Goal: Task Accomplishment & Management: Manage account settings

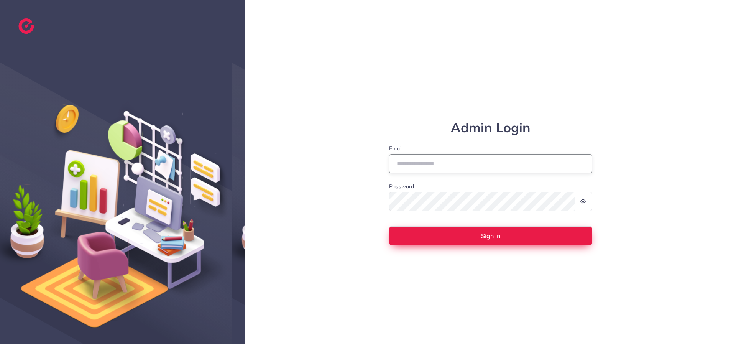
type input "**********"
click at [439, 232] on button "Sign In" at bounding box center [490, 235] width 203 height 19
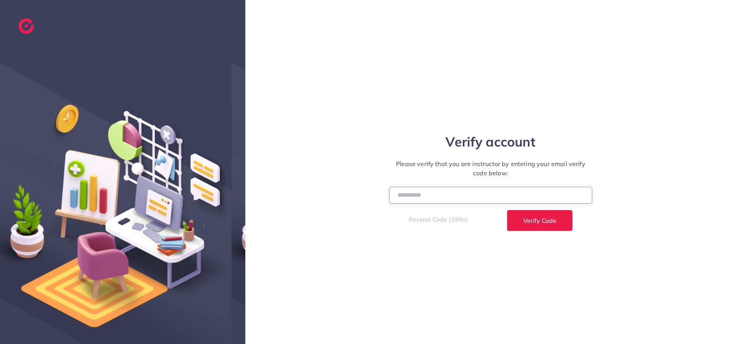
click at [436, 199] on input "number" at bounding box center [490, 195] width 203 height 16
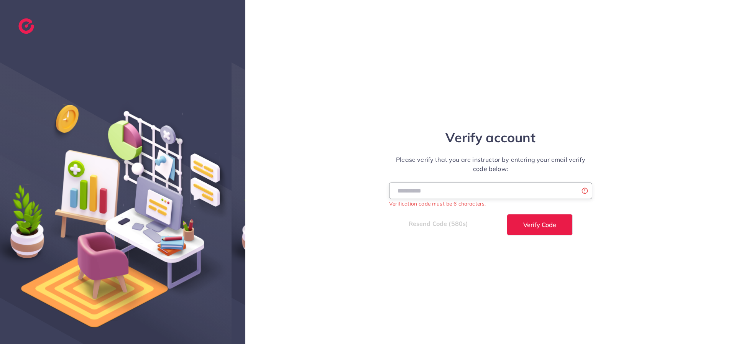
type input "******"
click at [507, 214] on button "Verify Code" at bounding box center [540, 224] width 66 height 21
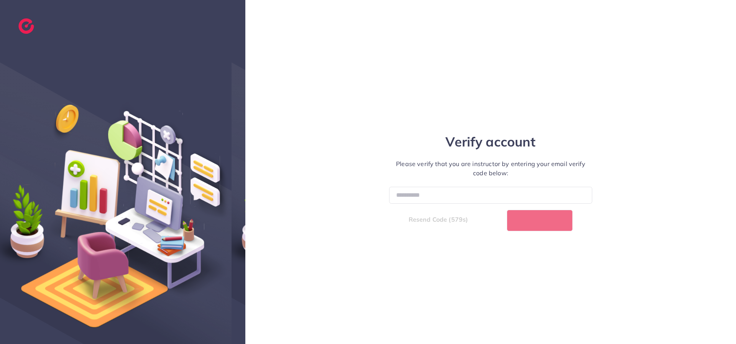
select select "**"
select select "****"
select select "**"
select select "****"
select select "**"
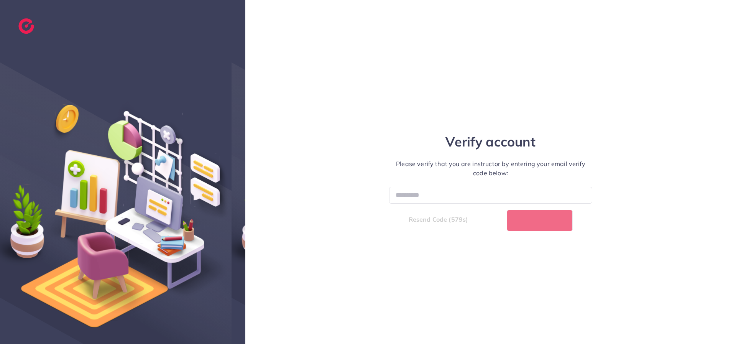
select select "****"
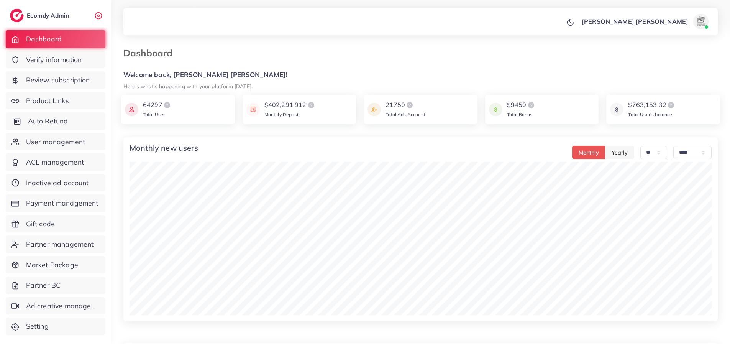
click at [44, 120] on span "Auto Refund" at bounding box center [48, 121] width 40 height 10
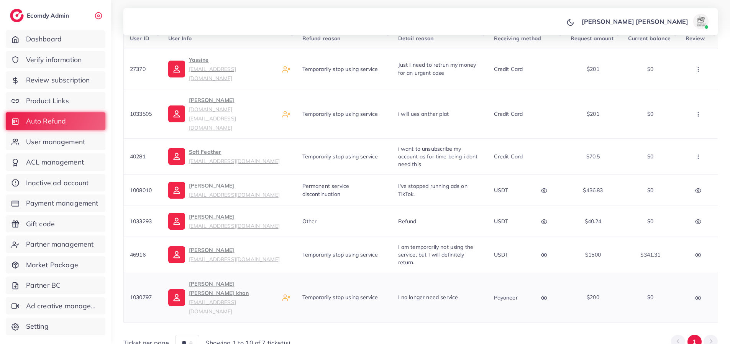
click at [545, 295] on icon "button" at bounding box center [544, 298] width 6 height 6
drag, startPoint x: 552, startPoint y: 242, endPoint x: 482, endPoint y: 242, distance: 69.8
click at [482, 263] on div "payoneer email [EMAIL_ADDRESS][DOMAIN_NAME]" at bounding box center [536, 272] width 118 height 19
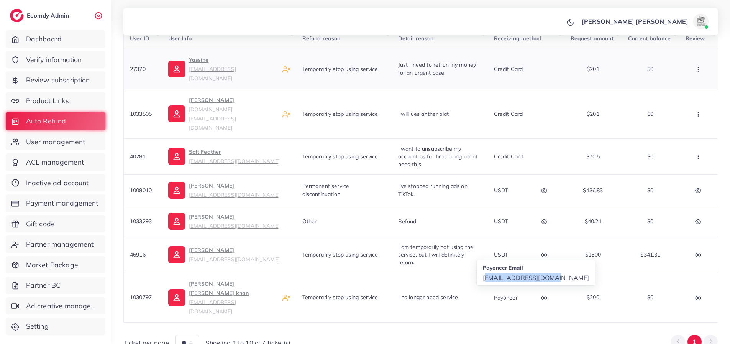
copy p "[EMAIL_ADDRESS][DOMAIN_NAME]"
click at [571, 285] on div "User ID User Info Refund reason Detail reason Receiving method Request amount C…" at bounding box center [420, 185] width 595 height 331
click at [543, 295] on icon "button" at bounding box center [544, 298] width 6 height 6
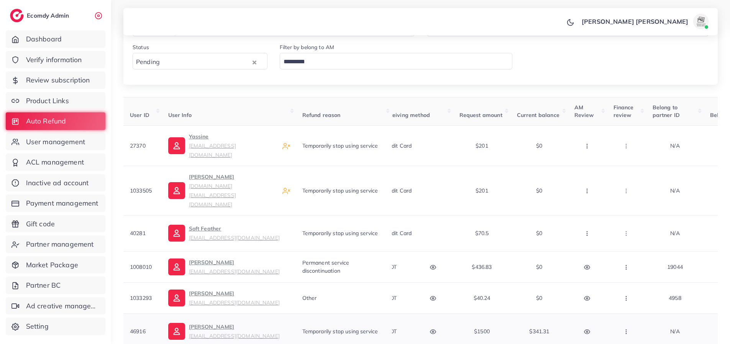
scroll to position [163, 0]
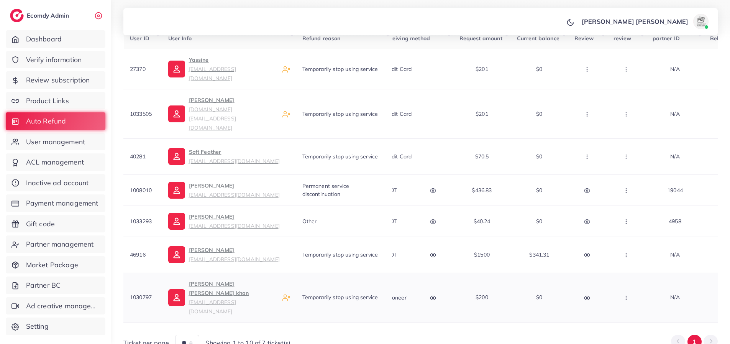
click at [624, 295] on icon "button" at bounding box center [626, 298] width 6 height 6
click at [638, 270] on span "Reject" at bounding box center [639, 274] width 18 height 8
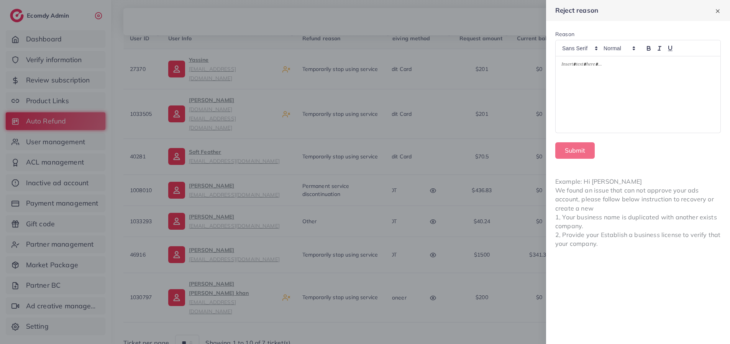
click at [577, 66] on p at bounding box center [638, 65] width 153 height 9
paste div
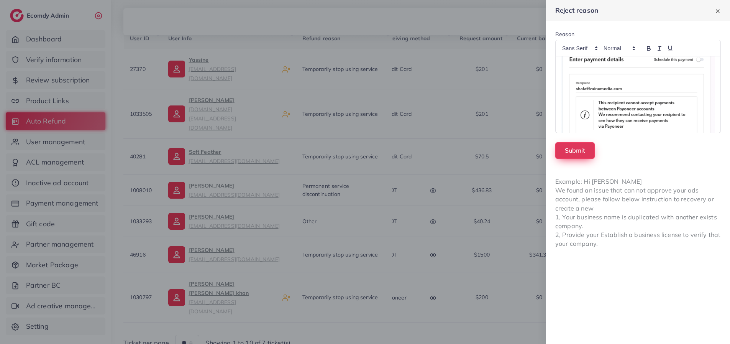
click at [576, 151] on button "Submit" at bounding box center [575, 150] width 39 height 16
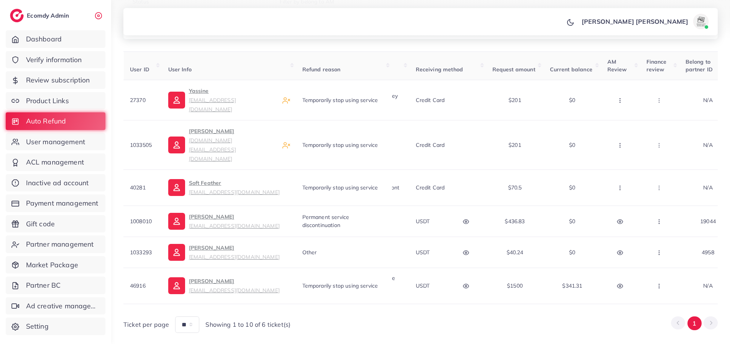
scroll to position [0, 0]
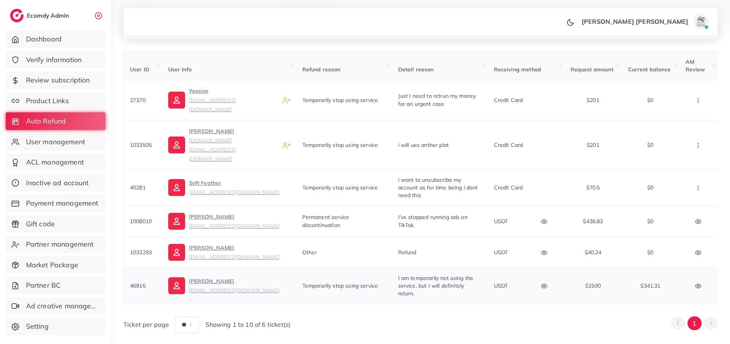
drag, startPoint x: 149, startPoint y: 260, endPoint x: 127, endPoint y: 258, distance: 22.7
click at [127, 268] on td "46916" at bounding box center [143, 286] width 38 height 36
copy span "46916"
click at [52, 208] on span "Payment management" at bounding box center [64, 203] width 72 height 10
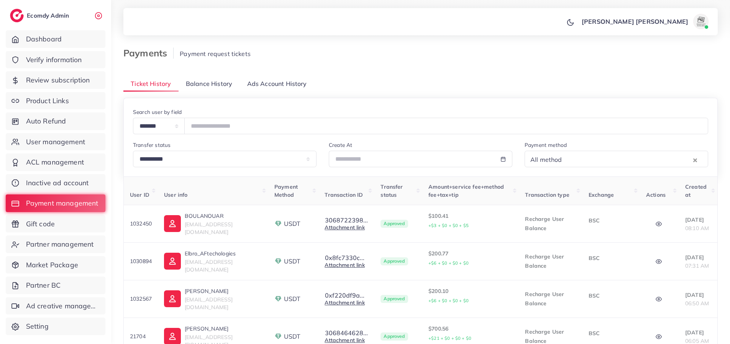
click at [213, 88] on link "Balance History" at bounding box center [209, 84] width 61 height 16
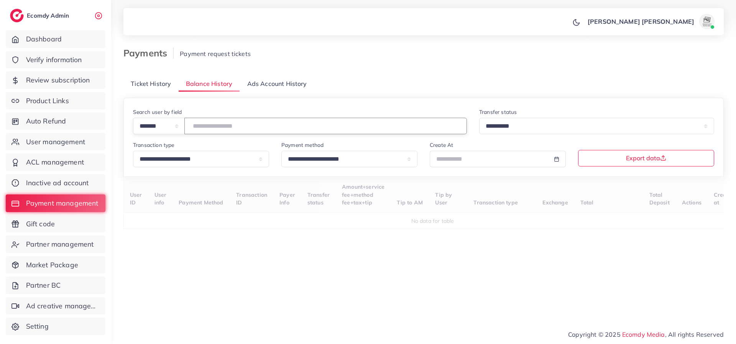
click at [228, 123] on input "number" at bounding box center [325, 126] width 283 height 16
paste input "*****"
type input "*****"
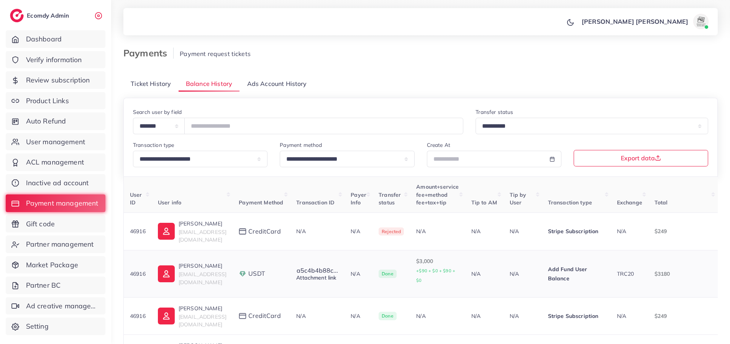
click at [332, 274] on link "Attachment link" at bounding box center [316, 277] width 40 height 7
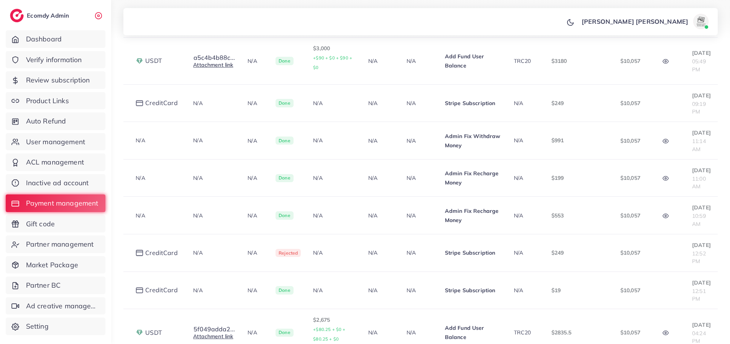
scroll to position [136, 0]
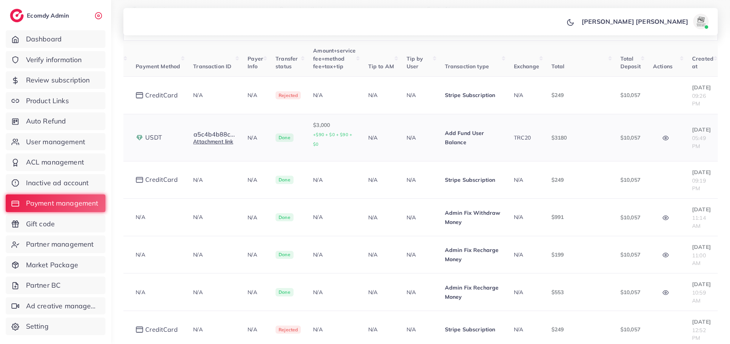
click at [667, 137] on circle "button" at bounding box center [666, 138] width 2 height 2
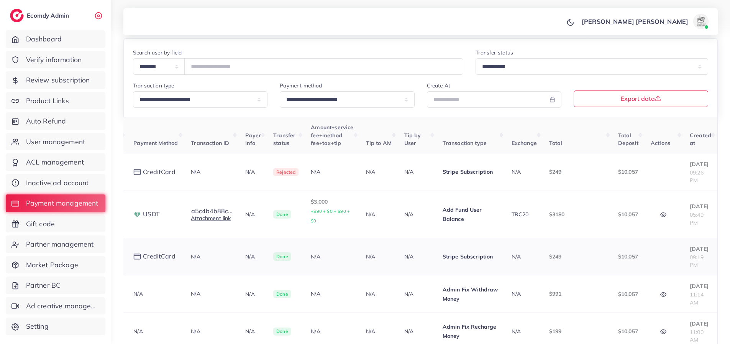
scroll to position [213, 0]
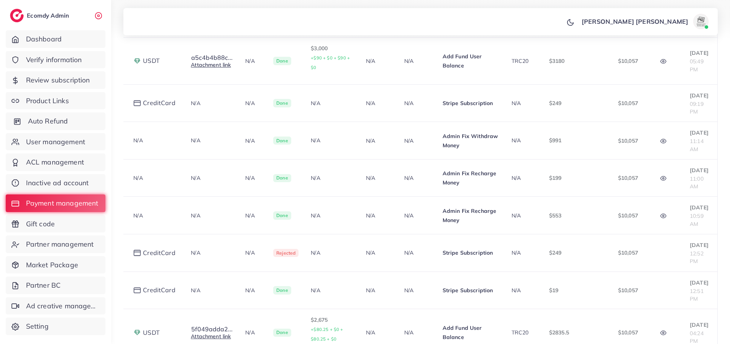
click at [46, 123] on span "Auto Refund" at bounding box center [48, 121] width 40 height 10
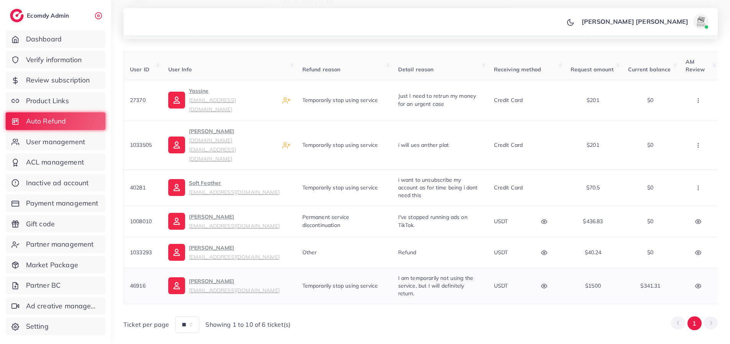
click at [544, 283] on icon "button" at bounding box center [544, 286] width 6 height 6
click at [551, 226] on icon at bounding box center [549, 228] width 5 height 5
click at [545, 285] on circle "button" at bounding box center [545, 286] width 2 height 2
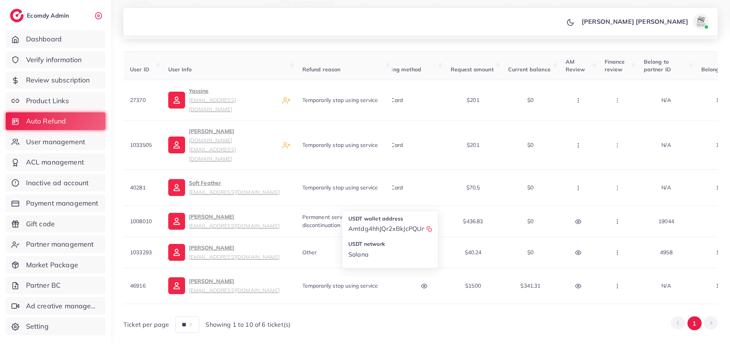
scroll to position [0, 145]
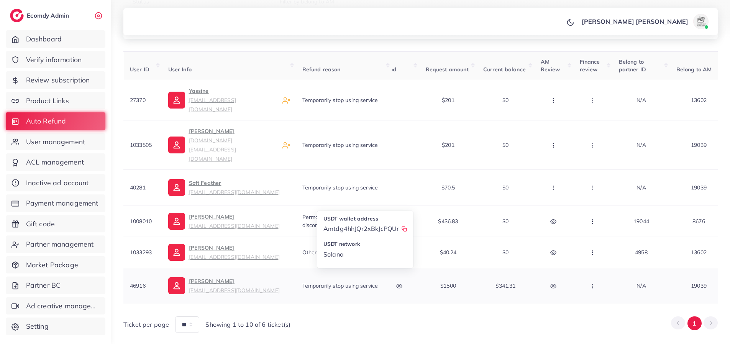
click at [590, 283] on icon "button" at bounding box center [593, 286] width 6 height 6
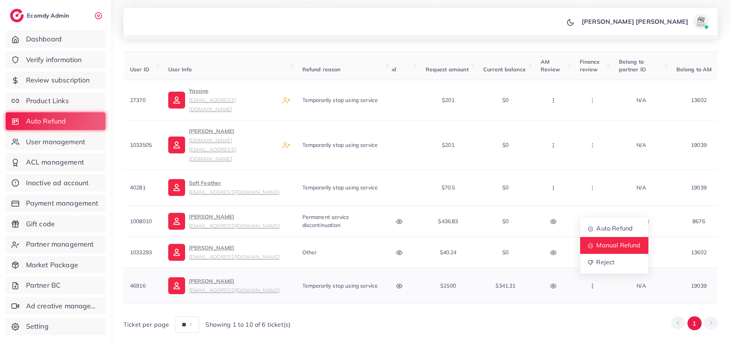
click at [601, 241] on span "Manual Refund" at bounding box center [619, 245] width 44 height 8
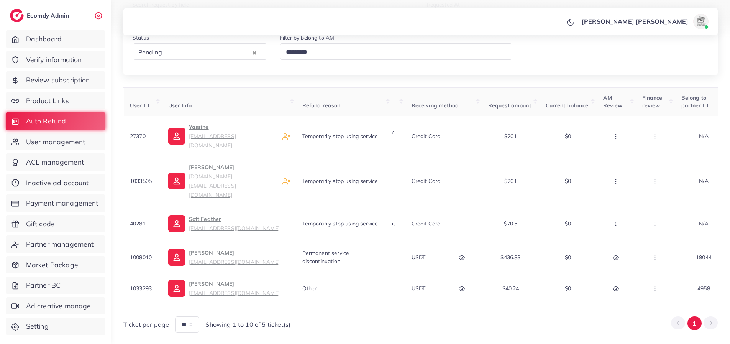
scroll to position [0, 84]
click at [461, 279] on button "button" at bounding box center [461, 287] width 27 height 17
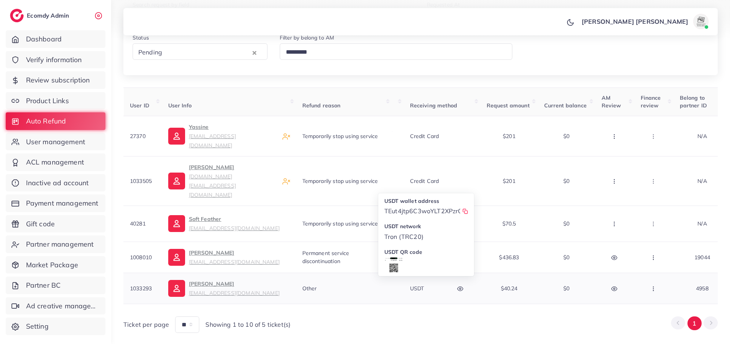
scroll to position [38, 0]
click at [392, 240] on icon at bounding box center [394, 246] width 12 height 12
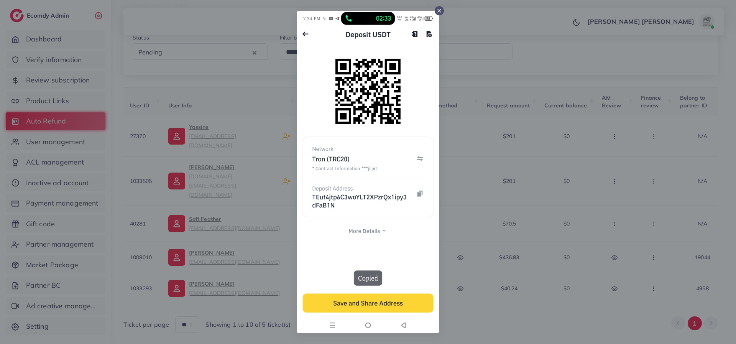
click at [441, 9] on icon at bounding box center [439, 11] width 6 height 6
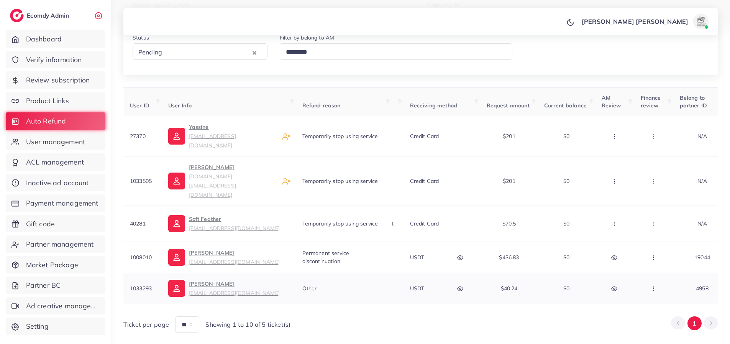
click at [652, 286] on icon "button" at bounding box center [654, 289] width 6 height 6
click at [658, 243] on span "Manual Refund" at bounding box center [680, 247] width 44 height 8
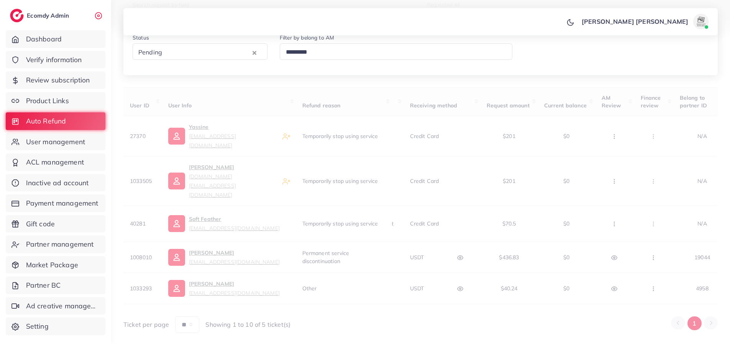
scroll to position [64, 0]
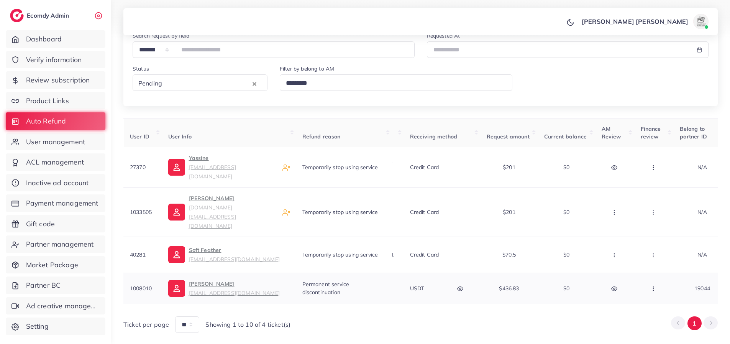
click at [460, 286] on icon "button" at bounding box center [460, 289] width 6 height 6
click at [464, 229] on icon at bounding box center [465, 231] width 5 height 5
click at [465, 279] on button "button" at bounding box center [461, 287] width 27 height 17
click at [653, 286] on icon "button" at bounding box center [654, 289] width 6 height 6
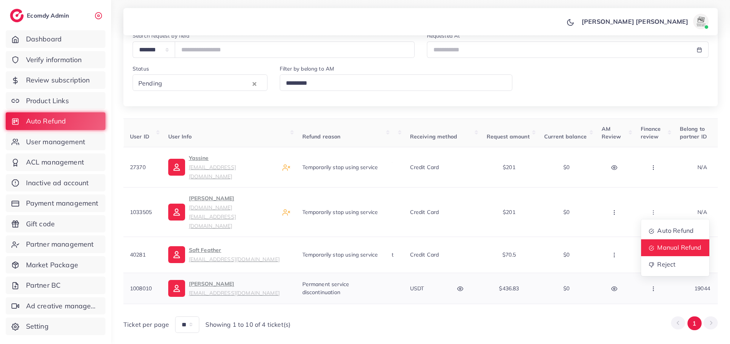
click at [660, 243] on span "Manual Refund" at bounding box center [680, 247] width 44 height 8
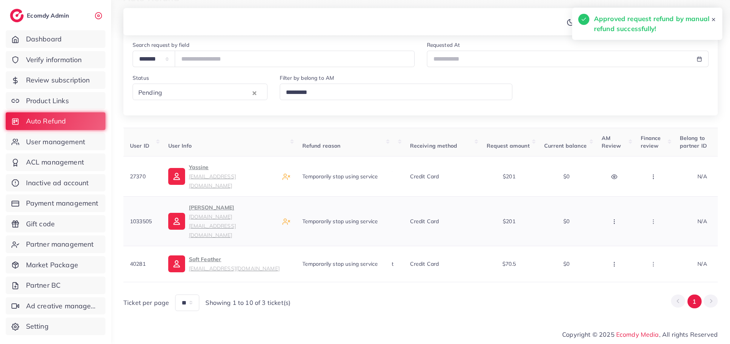
scroll to position [33, 0]
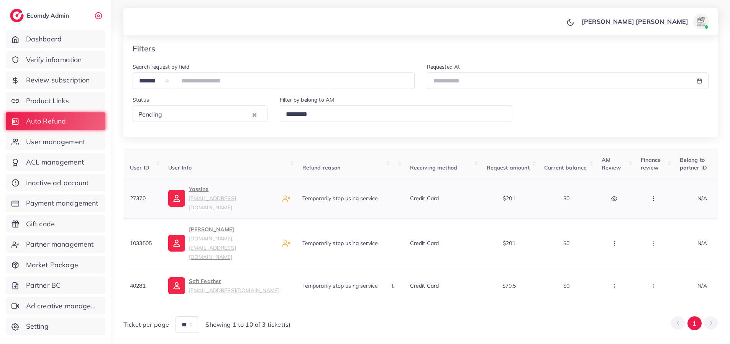
click at [612, 196] on icon "button" at bounding box center [615, 199] width 6 height 6
click at [618, 160] on icon at bounding box center [619, 162] width 6 height 6
click at [657, 194] on button "button" at bounding box center [654, 197] width 27 height 17
click at [654, 220] on icon at bounding box center [651, 222] width 5 height 5
click at [653, 196] on icon "button" at bounding box center [654, 199] width 6 height 6
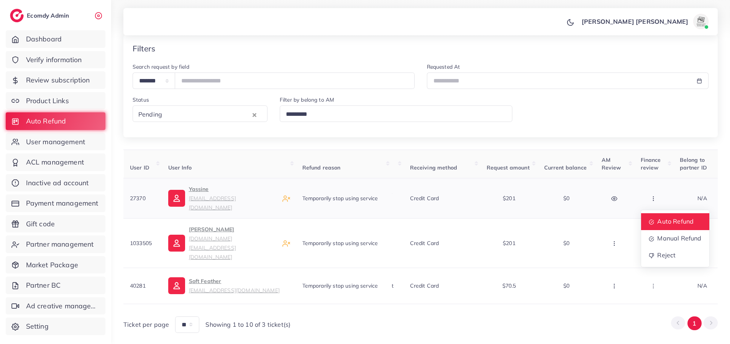
click at [658, 218] on span "Auto Refund" at bounding box center [676, 222] width 36 height 8
drag, startPoint x: 700, startPoint y: 40, endPoint x: 612, endPoint y: 30, distance: 88.8
click at [612, 30] on h5 "This transaction is not able to refund automatically, reason: User has not used…" at bounding box center [564, 29] width 117 height 30
